Goal: Task Accomplishment & Management: Use online tool/utility

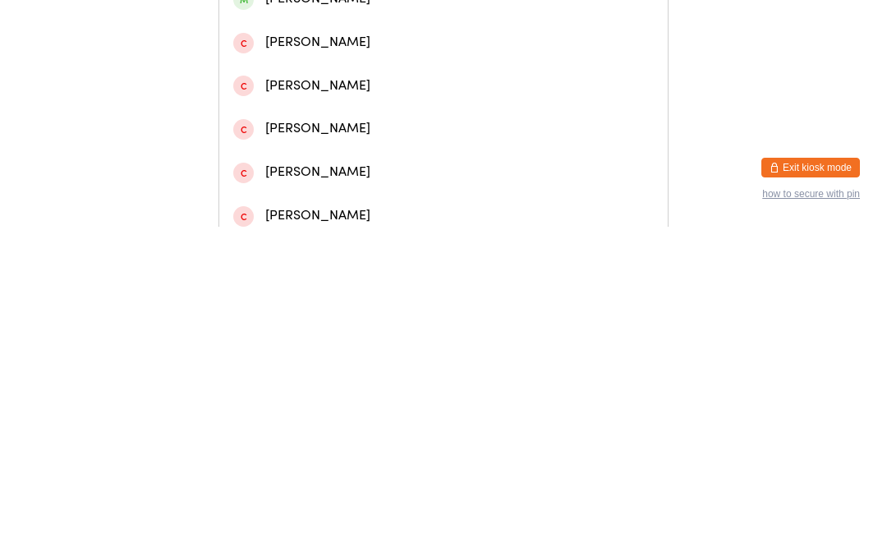
type input "[PERSON_NAME]"
click at [267, 70] on div "[PERSON_NAME]" at bounding box center [443, 70] width 449 height 44
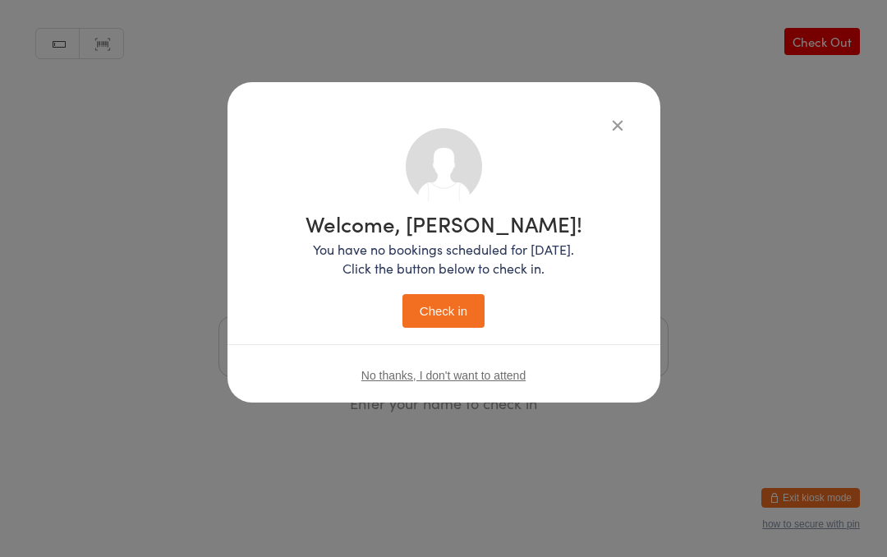
click at [427, 308] on button "Check in" at bounding box center [444, 311] width 82 height 34
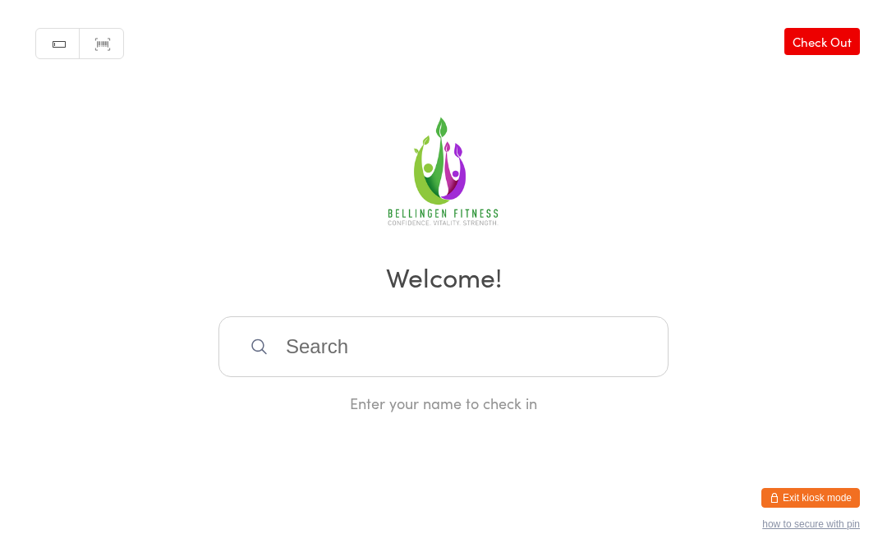
click at [333, 368] on input "search" at bounding box center [444, 346] width 450 height 61
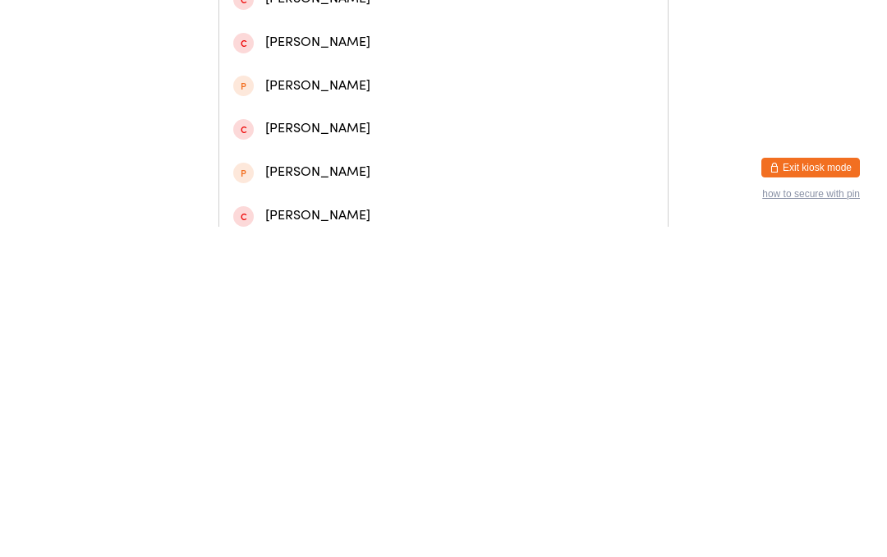
type input "[PERSON_NAME]"
click at [332, 167] on div "[PERSON_NAME]" at bounding box center [443, 156] width 421 height 22
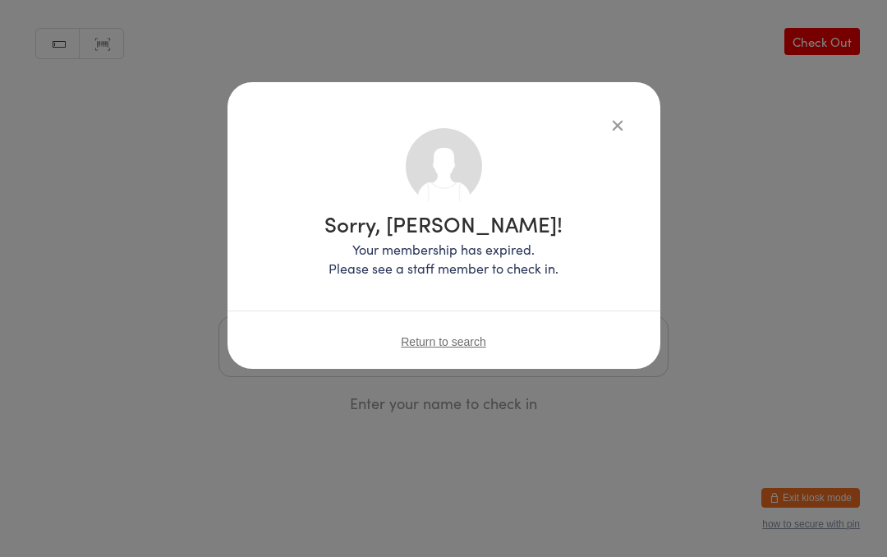
click at [619, 125] on button "button" at bounding box center [618, 125] width 20 height 20
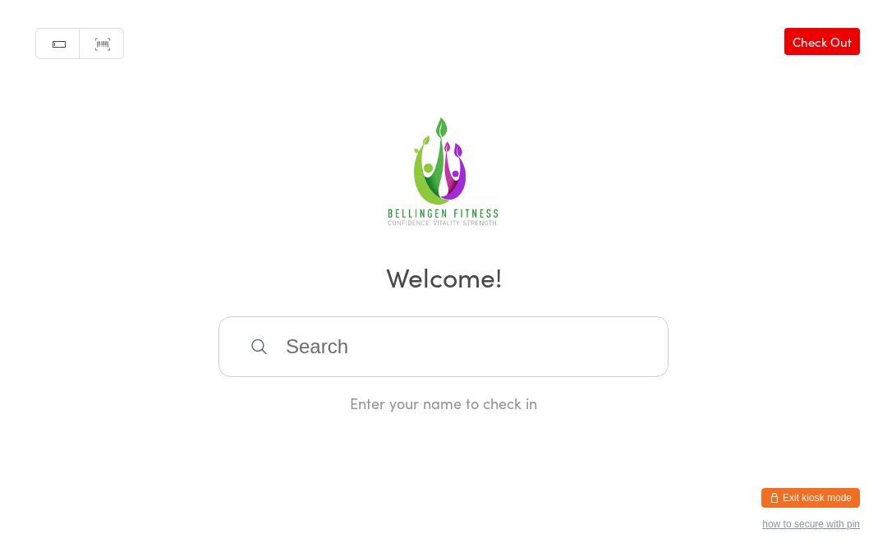
click at [333, 355] on input "search" at bounding box center [444, 346] width 450 height 61
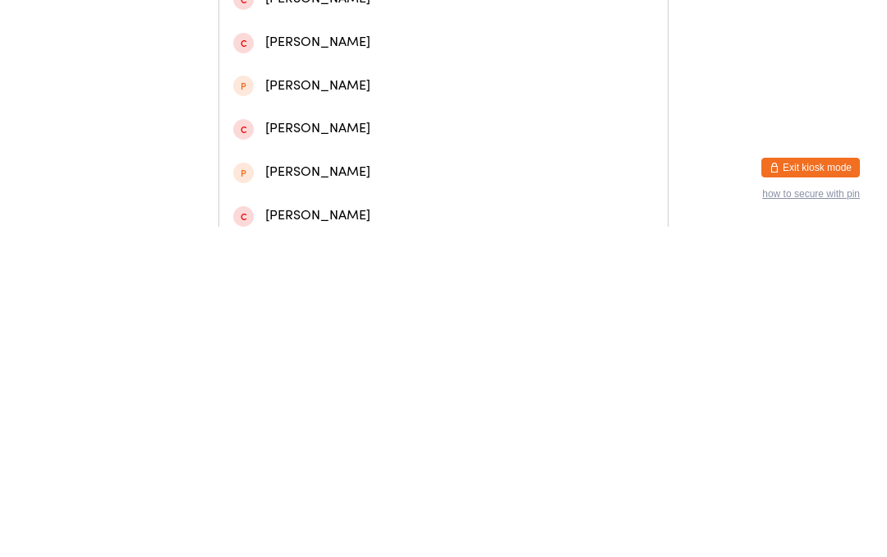
type input "[PERSON_NAME]"
click at [314, 123] on div "[PERSON_NAME]" at bounding box center [443, 112] width 421 height 22
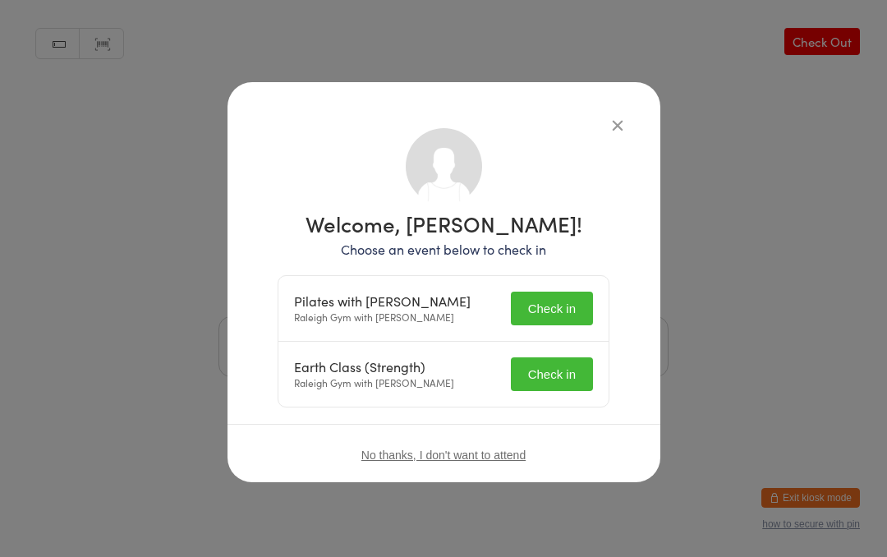
click at [564, 317] on button "Check in" at bounding box center [552, 309] width 82 height 34
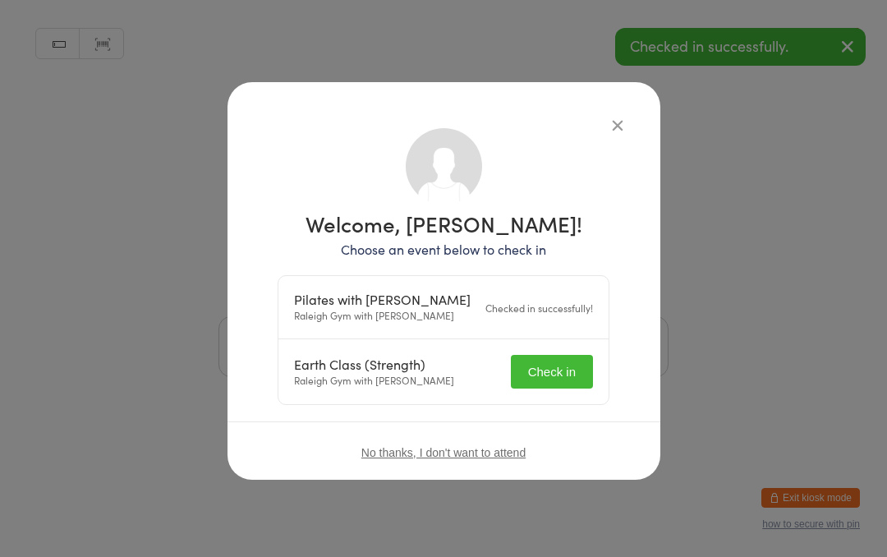
click at [573, 377] on input "search" at bounding box center [444, 346] width 450 height 61
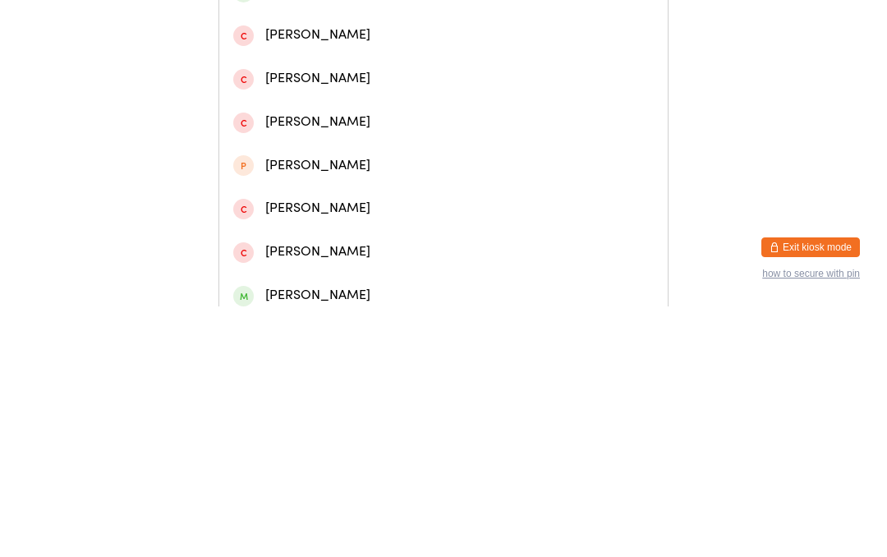
type input "[PERSON_NAME]"
click at [368, 91] on div "[PERSON_NAME]" at bounding box center [443, 70] width 449 height 44
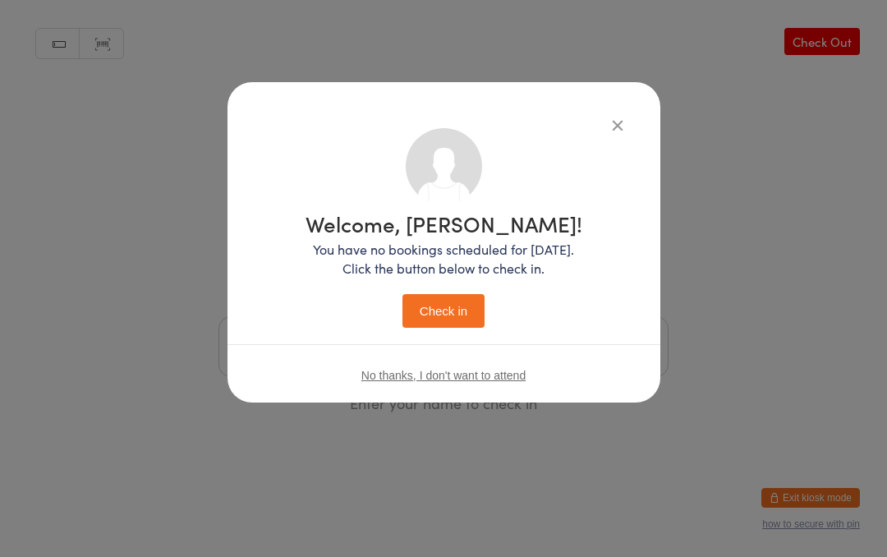
click at [437, 315] on button "Check in" at bounding box center [444, 311] width 82 height 34
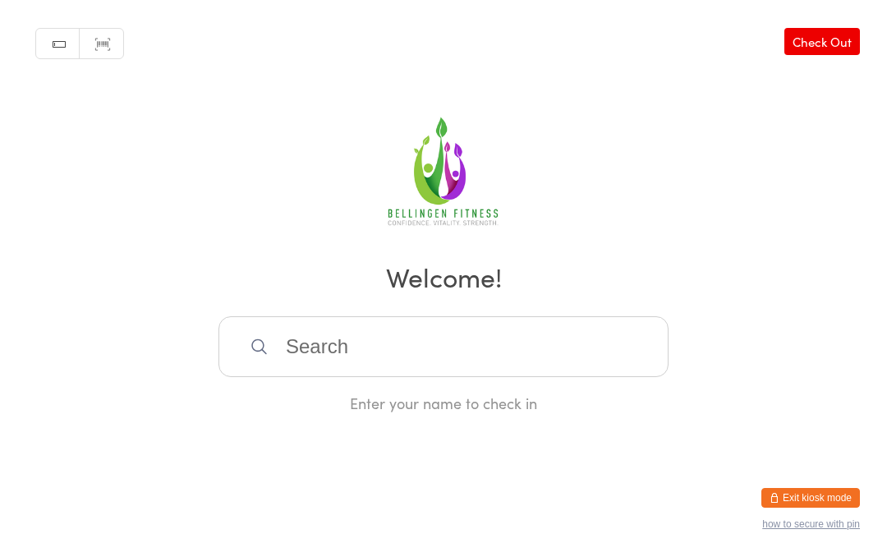
click at [600, 342] on input "search" at bounding box center [444, 346] width 450 height 61
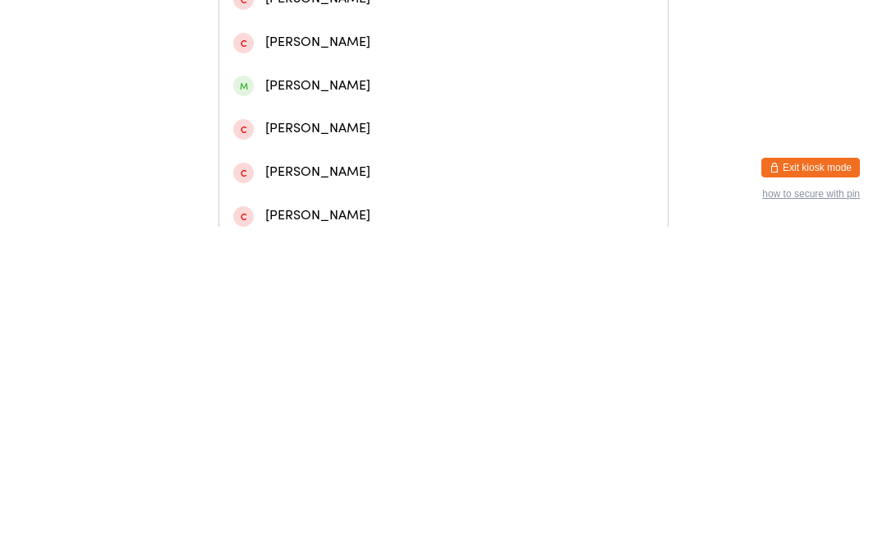
type input "[PERSON_NAME]"
click at [348, 123] on div "[PERSON_NAME]" at bounding box center [443, 112] width 421 height 22
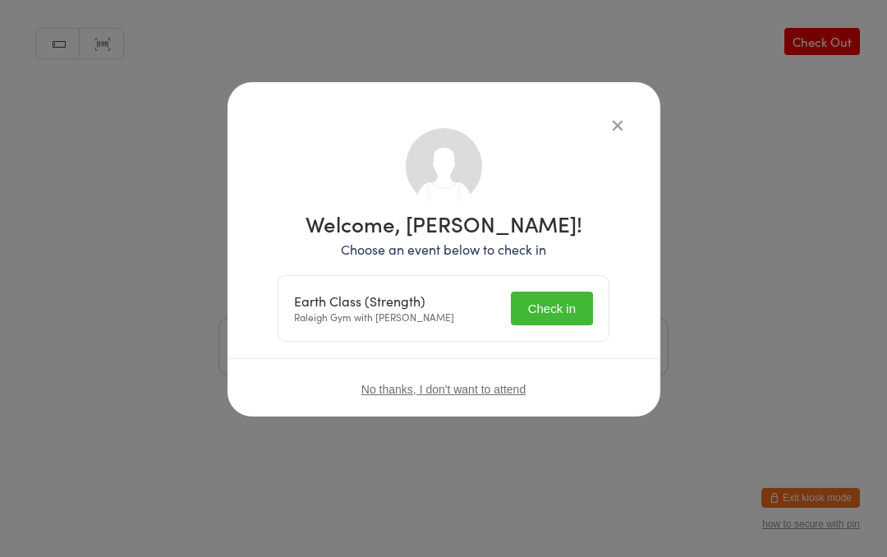
click at [562, 314] on button "Check in" at bounding box center [552, 309] width 82 height 34
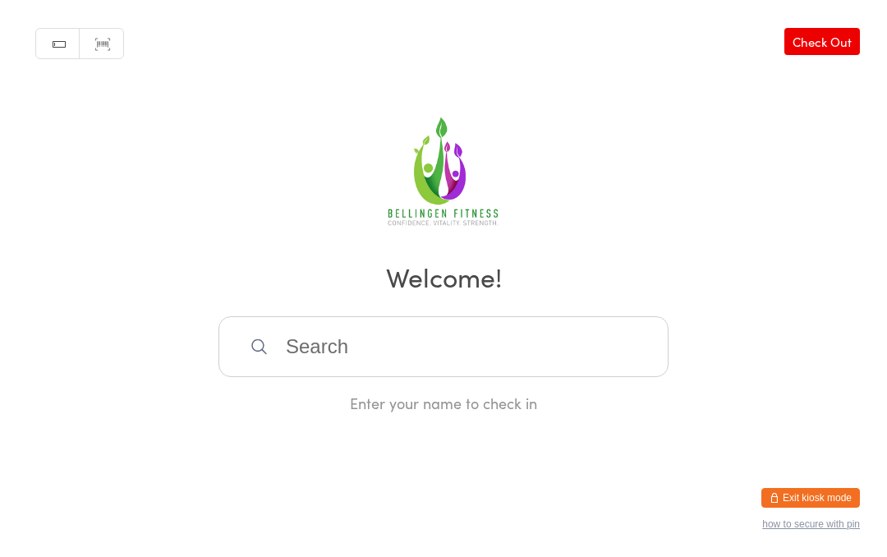
click at [277, 369] on input "search" at bounding box center [444, 346] width 450 height 61
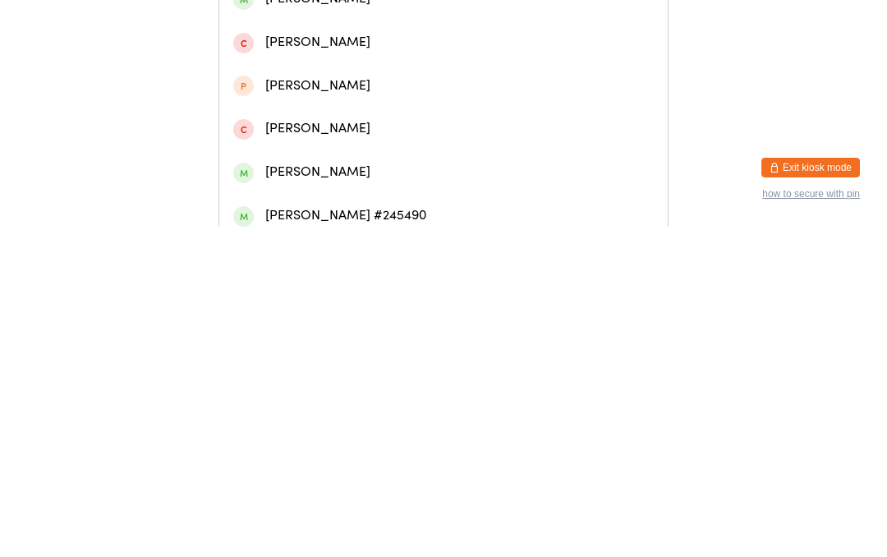
type input "[PERSON_NAME]"
click at [309, 81] on div "[PERSON_NAME]" at bounding box center [443, 69] width 421 height 22
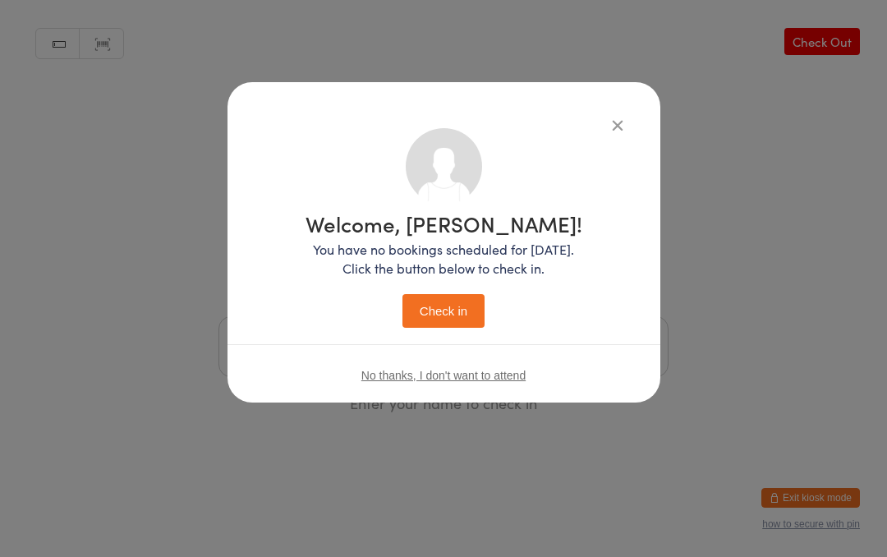
click at [438, 318] on button "Check in" at bounding box center [444, 311] width 82 height 34
